Goal: Register for event/course

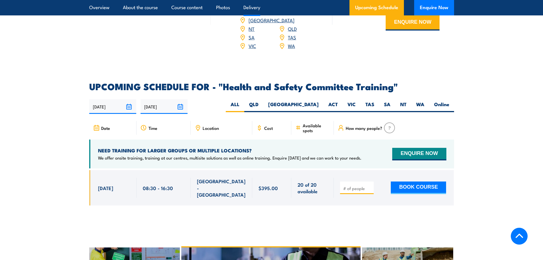
scroll to position [864, 0]
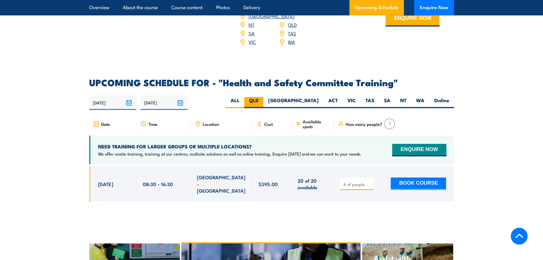
click at [263, 97] on label "QLD" at bounding box center [253, 102] width 19 height 11
click at [262, 97] on input "QLD" at bounding box center [260, 99] width 4 height 4
radio input "true"
